Goal: Navigation & Orientation: Find specific page/section

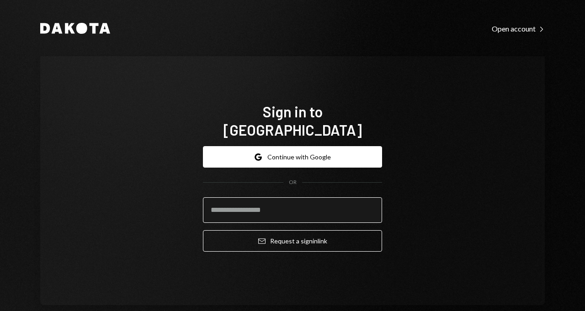
click at [239, 199] on input "email" at bounding box center [292, 210] width 179 height 26
type input "**********"
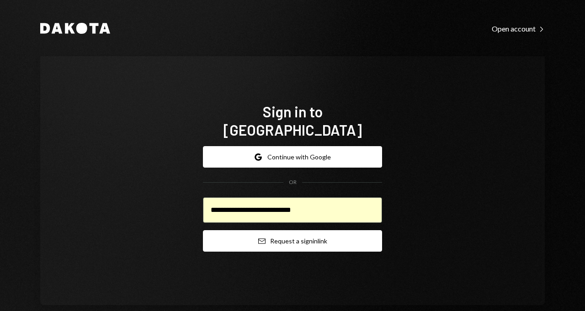
click at [238, 241] on button "Email Request a sign in link" at bounding box center [292, 240] width 179 height 21
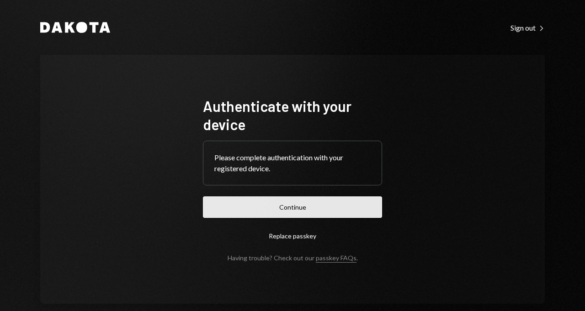
click at [268, 210] on button "Continue" at bounding box center [292, 207] width 179 height 21
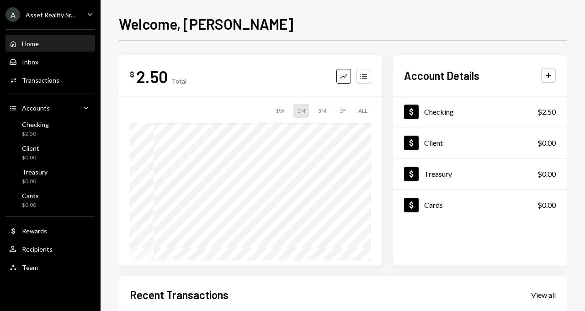
click at [86, 18] on icon "Caret Down" at bounding box center [90, 14] width 10 height 10
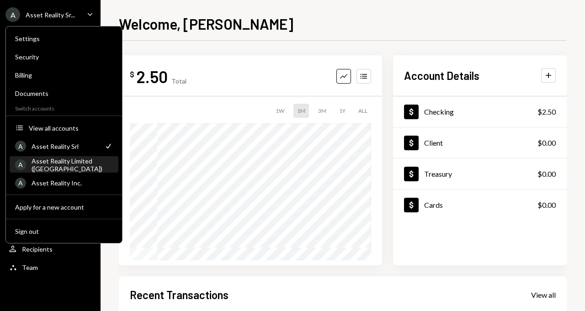
click at [83, 165] on div "Asset Reality Limited ([GEOGRAPHIC_DATA])" at bounding box center [72, 165] width 81 height 16
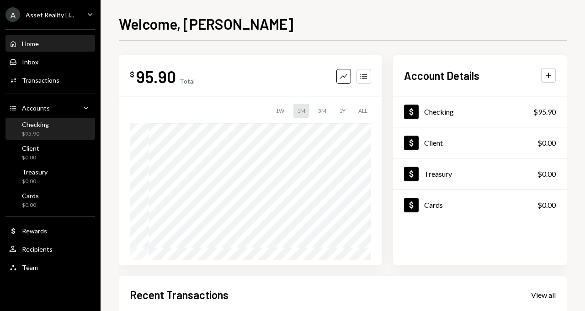
click at [35, 128] on div "Checking $95.90" at bounding box center [35, 129] width 27 height 17
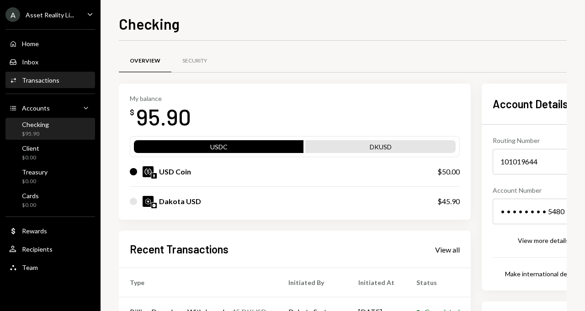
click at [60, 82] on div "Activities Transactions" at bounding box center [50, 80] width 82 height 8
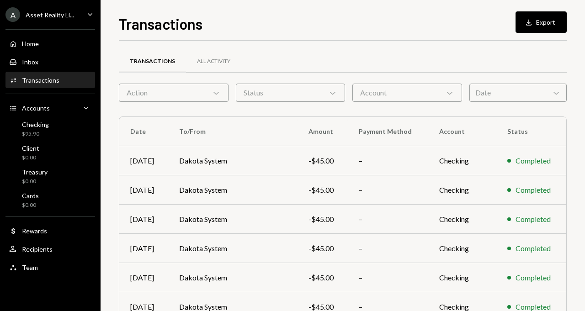
click at [81, 7] on div "A Asset Reality Li... Caret Down" at bounding box center [50, 14] width 101 height 15
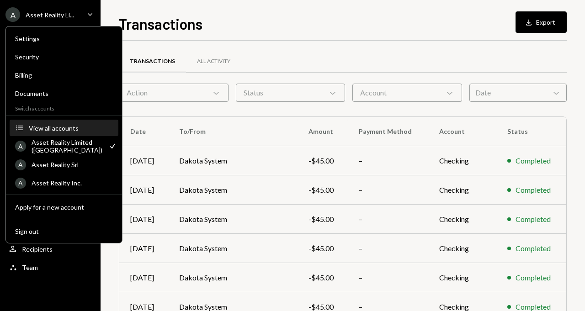
click at [55, 131] on div "View all accounts" at bounding box center [71, 128] width 84 height 8
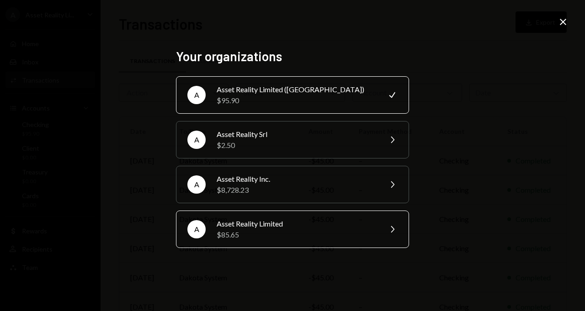
click at [257, 227] on div "Asset Reality Limited" at bounding box center [296, 224] width 159 height 11
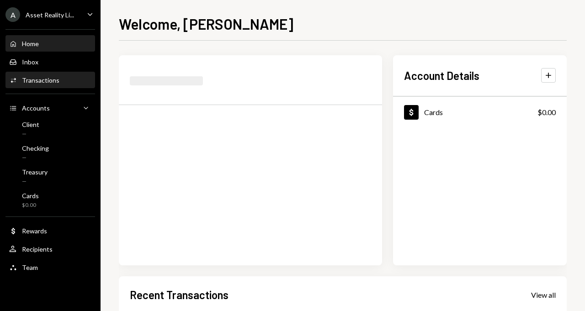
click at [43, 75] on div "Activities Transactions" at bounding box center [50, 81] width 82 height 16
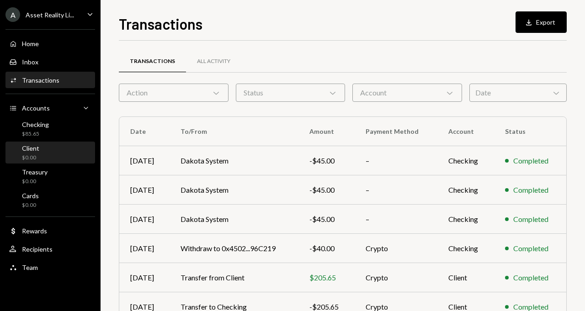
click at [35, 152] on div "Client" at bounding box center [30, 148] width 17 height 8
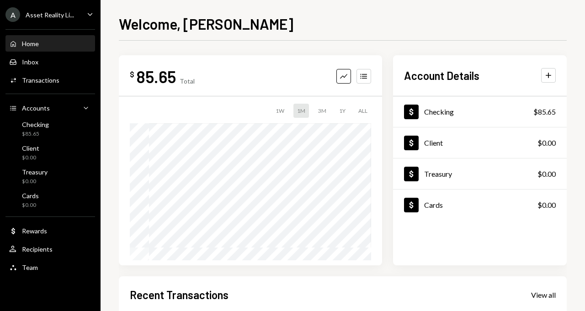
click at [92, 10] on icon "Caret Down" at bounding box center [90, 14] width 10 height 10
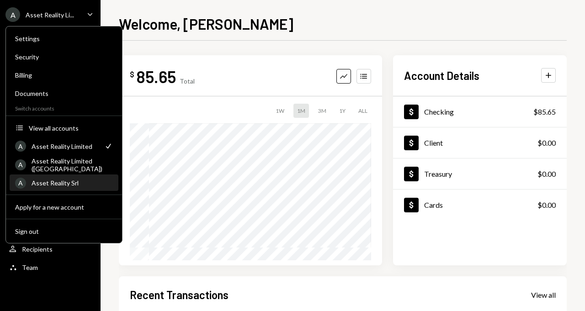
click at [74, 186] on div "Asset Reality Srl" at bounding box center [72, 183] width 81 height 8
